Goal: Task Accomplishment & Management: Manage account settings

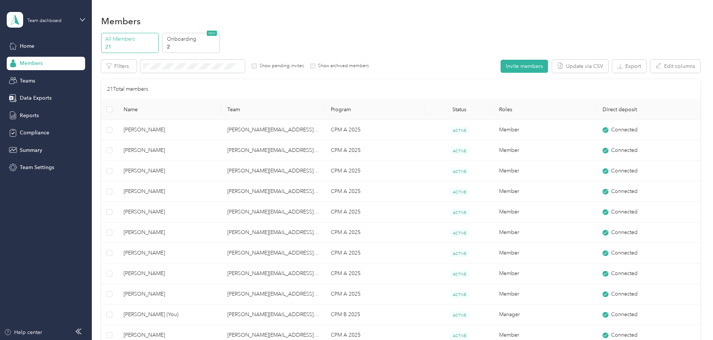
click at [156, 37] on p "All Members" at bounding box center [130, 39] width 51 height 8
click at [333, 26] on div "Members" at bounding box center [400, 21] width 599 height 16
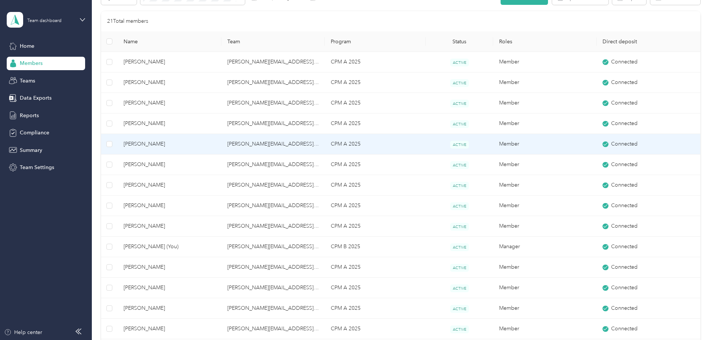
scroll to position [75, 0]
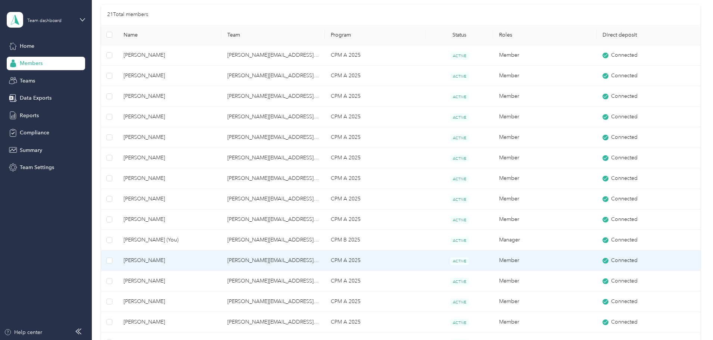
click at [189, 260] on span "[PERSON_NAME]" at bounding box center [169, 260] width 91 height 8
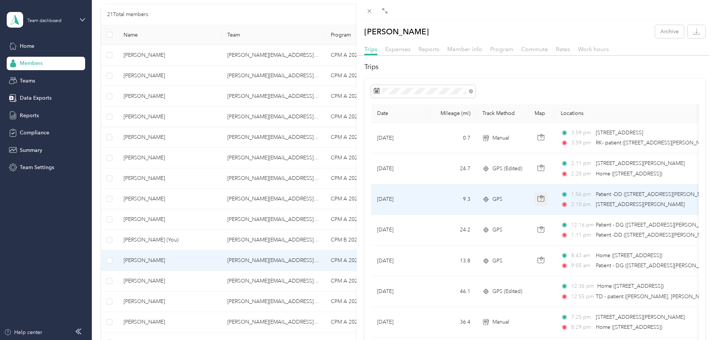
click at [539, 196] on icon "button" at bounding box center [540, 198] width 7 height 7
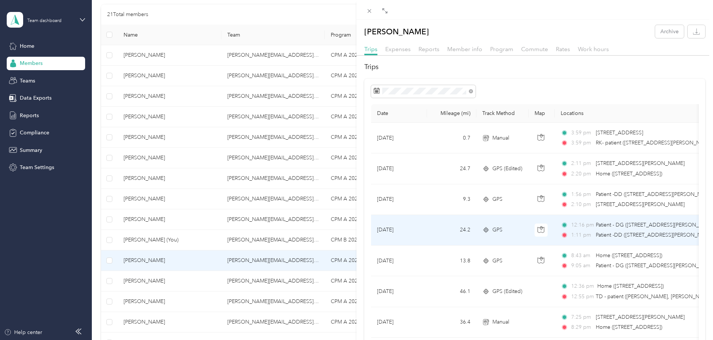
click at [420, 230] on td "[DATE]" at bounding box center [399, 230] width 56 height 31
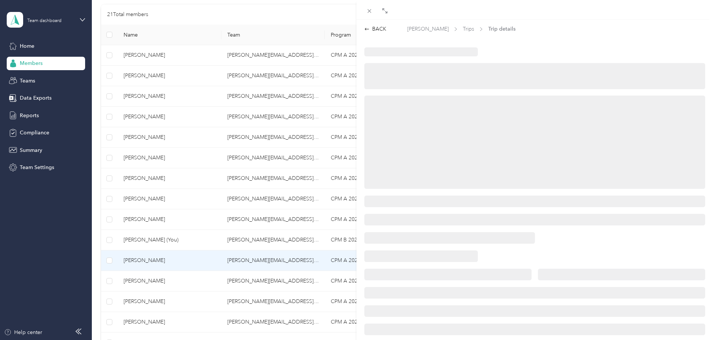
click at [441, 228] on div at bounding box center [534, 218] width 356 height 343
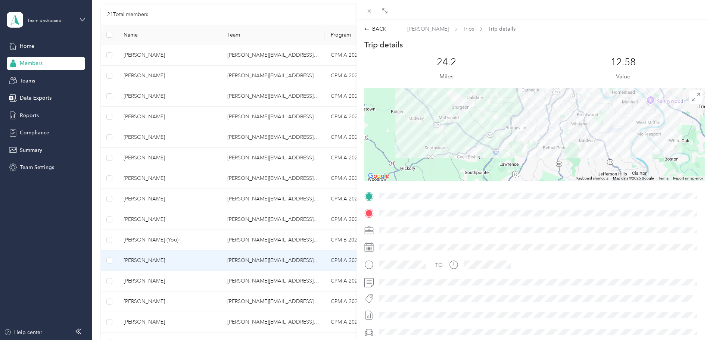
click at [606, 225] on div at bounding box center [540, 230] width 329 height 12
click at [373, 29] on div "BACK" at bounding box center [375, 29] width 22 height 8
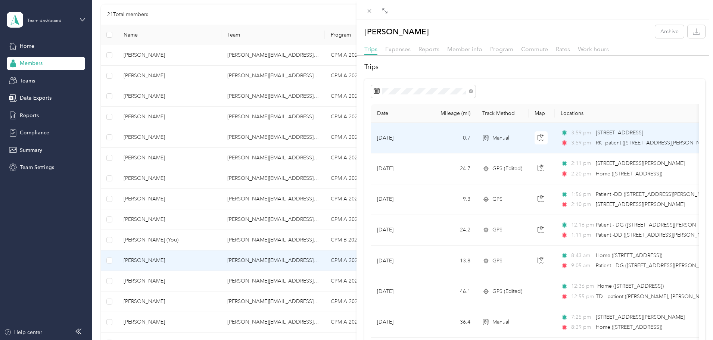
click at [454, 138] on td "0.7" at bounding box center [451, 138] width 49 height 31
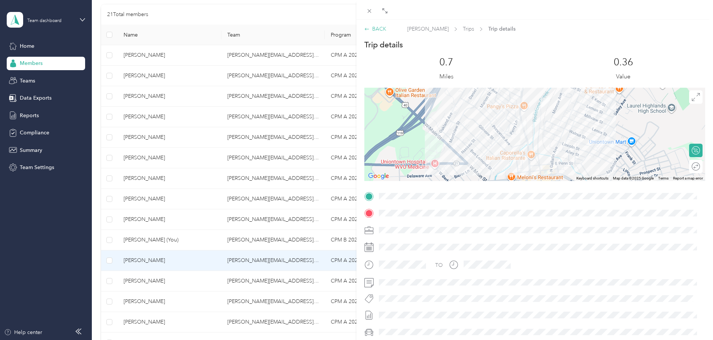
click at [373, 29] on div "BACK" at bounding box center [375, 29] width 22 height 8
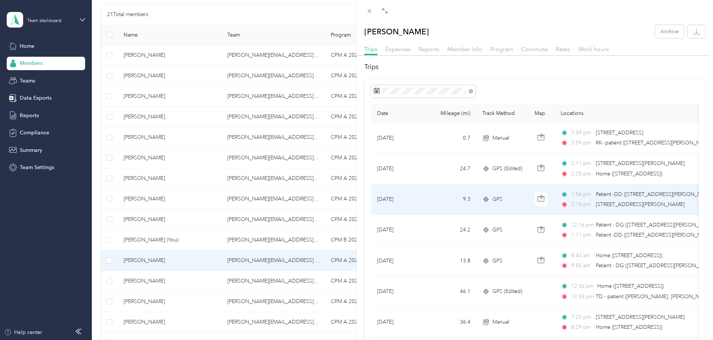
click at [454, 197] on td "9.3" at bounding box center [451, 199] width 49 height 31
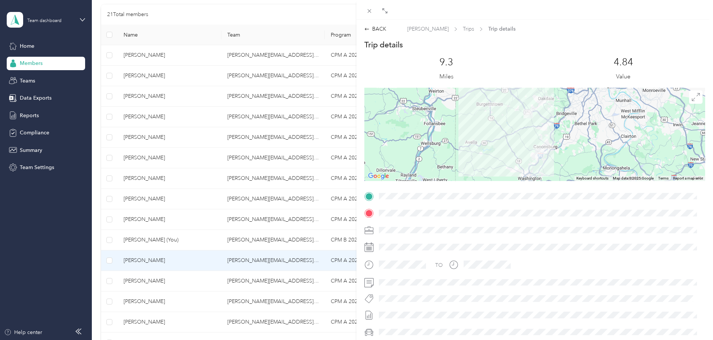
click at [490, 222] on div "TO" at bounding box center [534, 281] width 341 height 182
click at [580, 234] on div at bounding box center [540, 230] width 329 height 12
click at [377, 28] on div "BACK" at bounding box center [375, 29] width 22 height 8
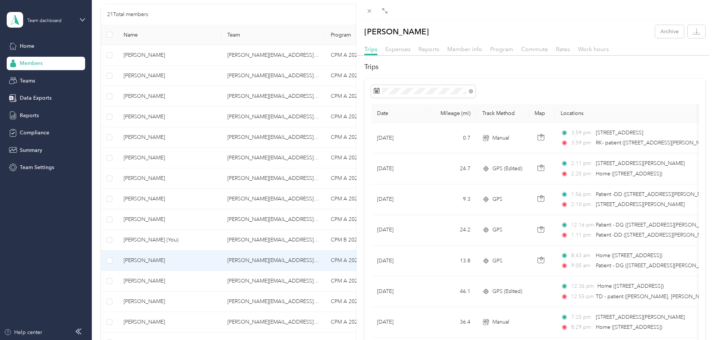
click at [71, 197] on div "[PERSON_NAME] Archive Trips Expenses Reports Member info Program Commute Rates …" at bounding box center [356, 170] width 713 height 340
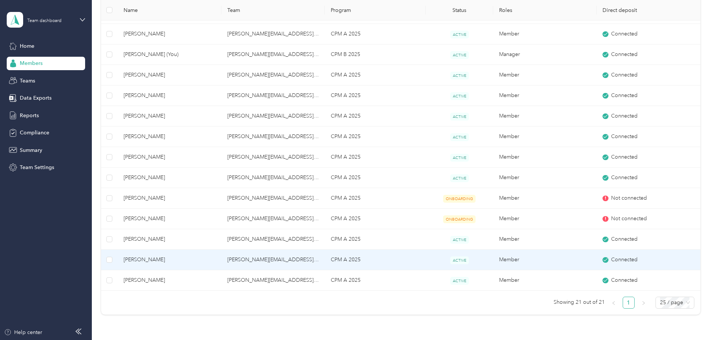
scroll to position [261, 0]
click at [197, 258] on span "[PERSON_NAME]" at bounding box center [169, 259] width 91 height 8
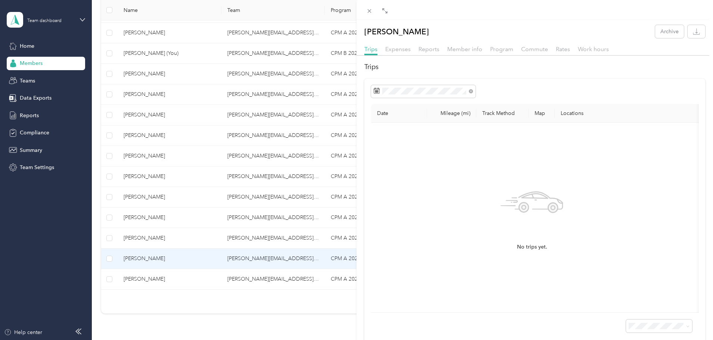
click at [468, 158] on div "No trips yet." at bounding box center [532, 218] width 310 height 178
click at [121, 190] on div "[PERSON_NAME] Archive Trips Expenses Reports Member info Program Commute Rates …" at bounding box center [356, 170] width 713 height 340
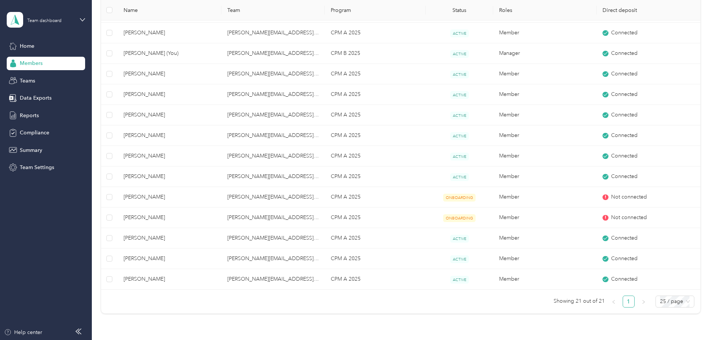
click at [135, 174] on div "All Members 21 Onboarding 2 NEW Edit role Edit team Export Selected 0 of 21 mem…" at bounding box center [400, 46] width 599 height 549
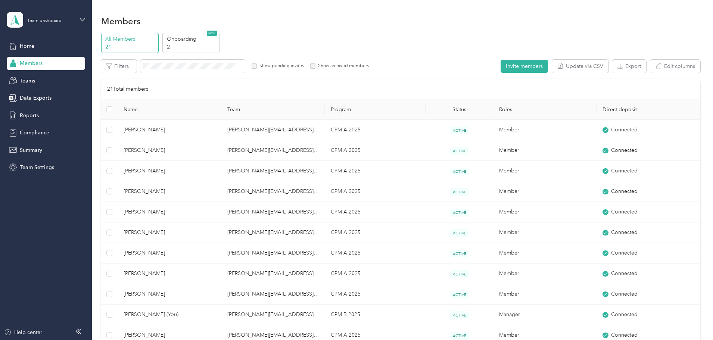
click at [120, 124] on div "All Members 21 Onboarding 2 NEW Edit role Edit team Export Selected 0 of 21 mem…" at bounding box center [400, 307] width 599 height 549
